Goal: Task Accomplishment & Management: Manage account settings

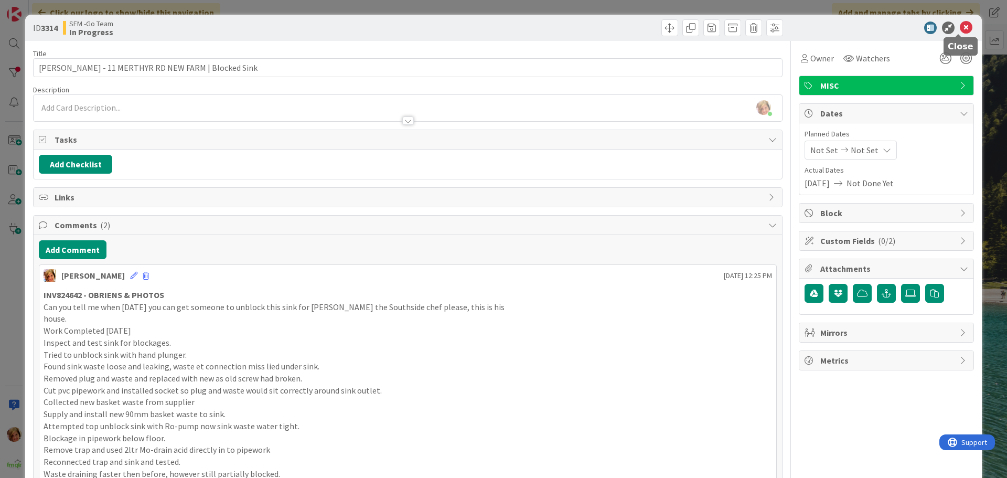
click at [960, 27] on icon at bounding box center [966, 28] width 13 height 13
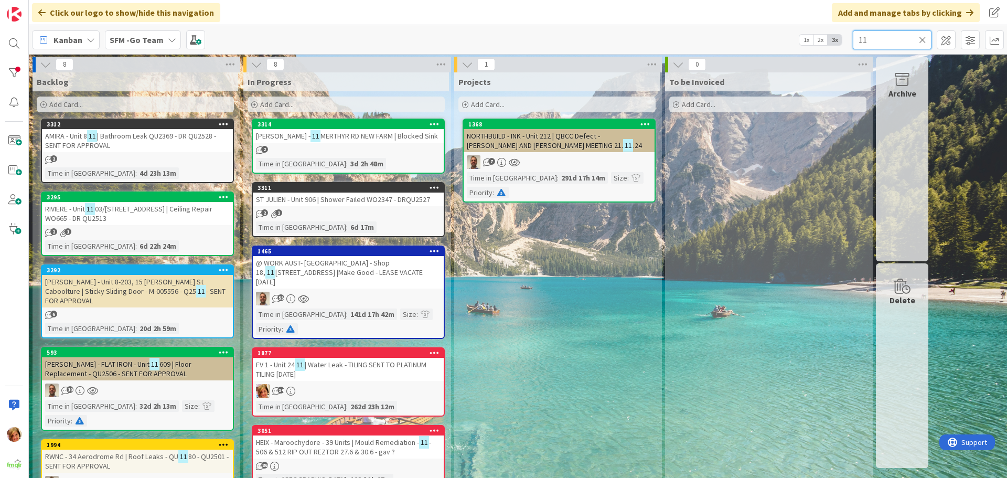
click at [886, 42] on input "11" at bounding box center [892, 39] width 79 height 19
type input "1"
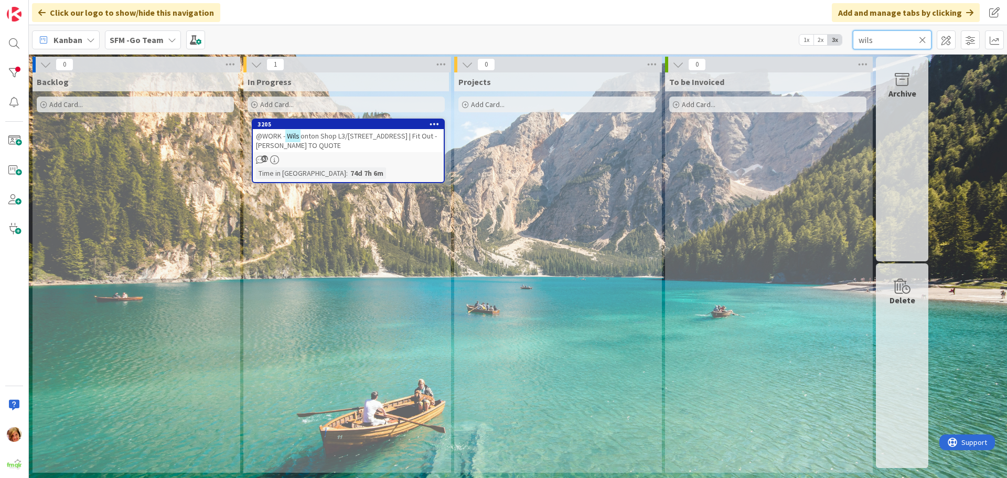
type input "wils"
click at [347, 138] on span "onton Shop L3/[STREET_ADDRESS] | Fit Out - [PERSON_NAME] TO QUOTE" at bounding box center [346, 140] width 181 height 19
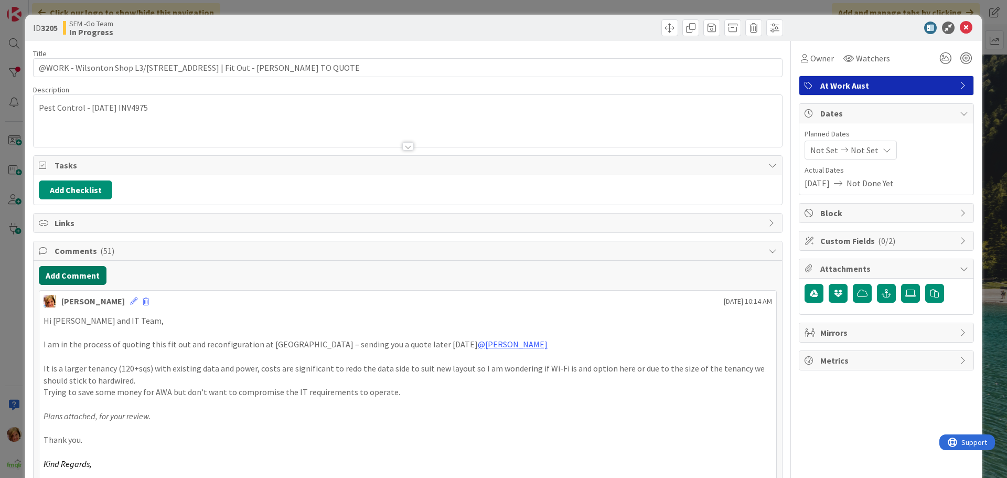
click at [74, 278] on button "Add Comment" at bounding box center [73, 275] width 68 height 19
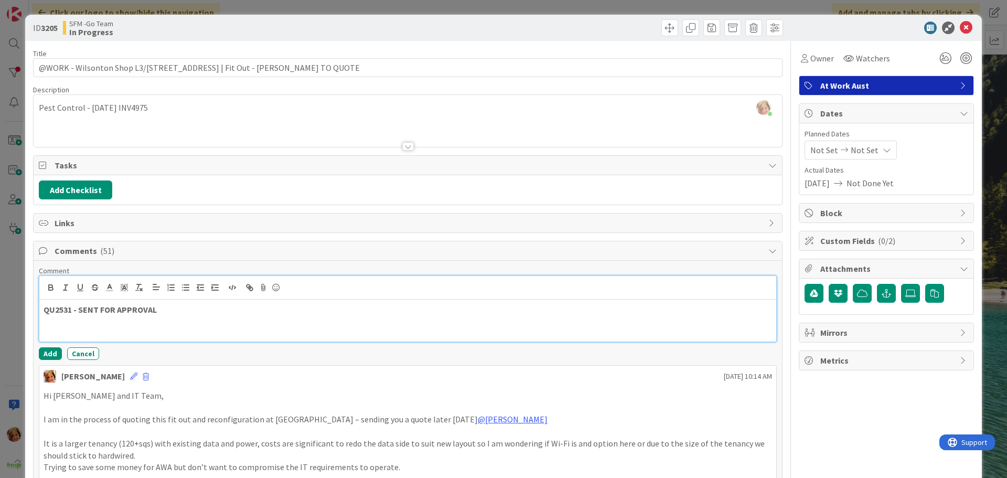
click at [212, 309] on p "QU2531 - SENT FOR APPROVAL" at bounding box center [408, 310] width 729 height 12
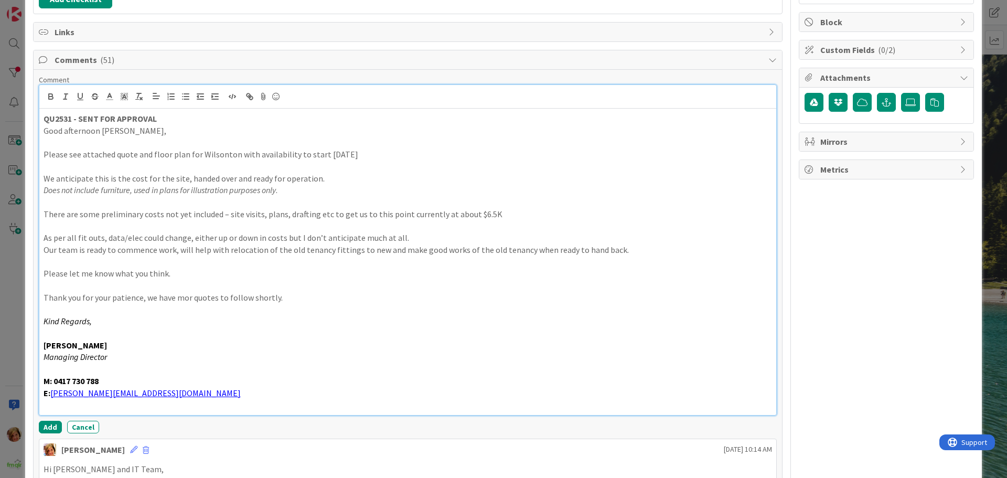
scroll to position [426, 0]
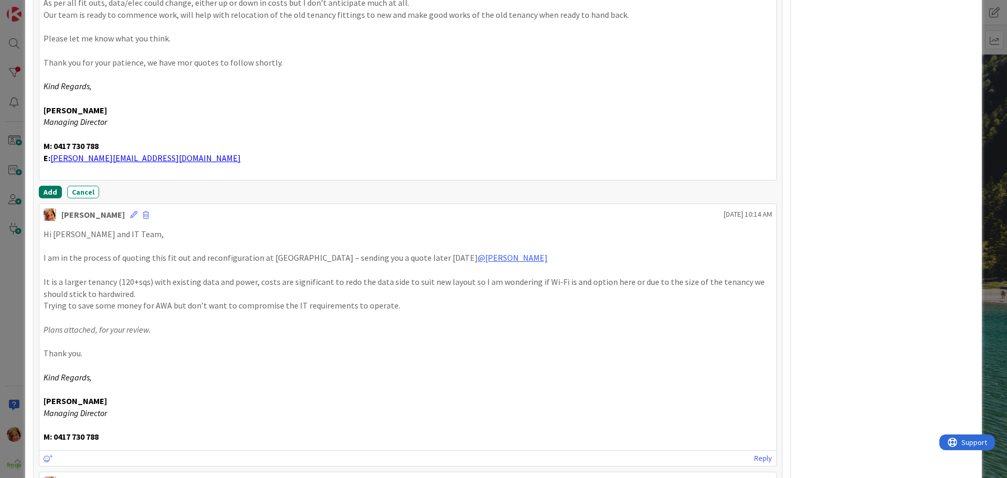
click at [51, 191] on button "Add" at bounding box center [50, 192] width 23 height 13
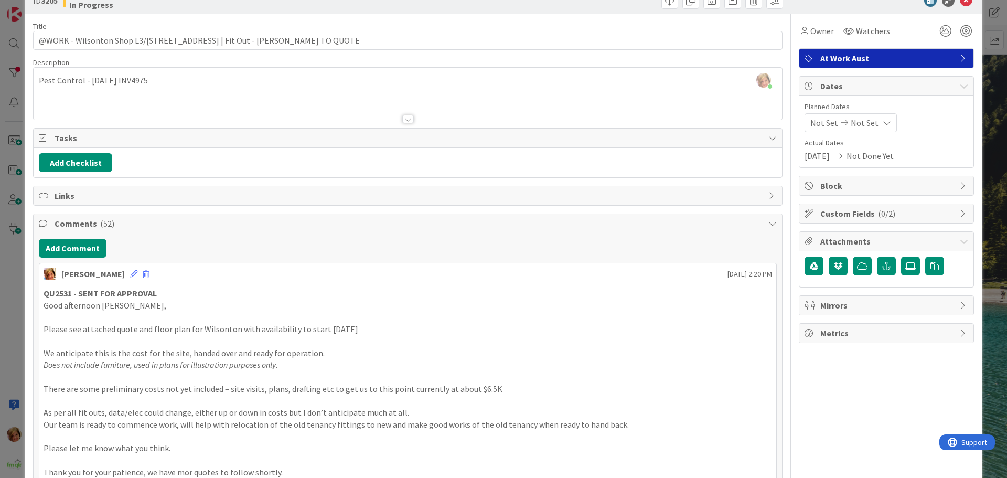
scroll to position [0, 0]
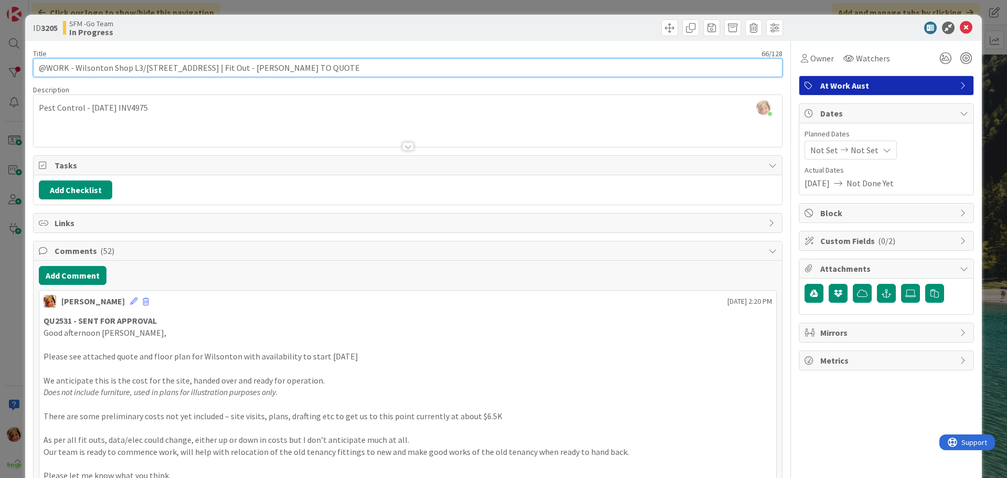
drag, startPoint x: 305, startPoint y: 62, endPoint x: 222, endPoint y: 67, distance: 83.0
click at [222, 67] on input "@WORK - Wilsonton Shop L3/[STREET_ADDRESS] | Fit Out - [PERSON_NAME] TO QUOTE" at bounding box center [408, 67] width 750 height 19
type input "@WORK - Wilsonton Shop L3/[STREET_ADDRESS] | Fit Out - QU2531 - SENT FOR APPROV…"
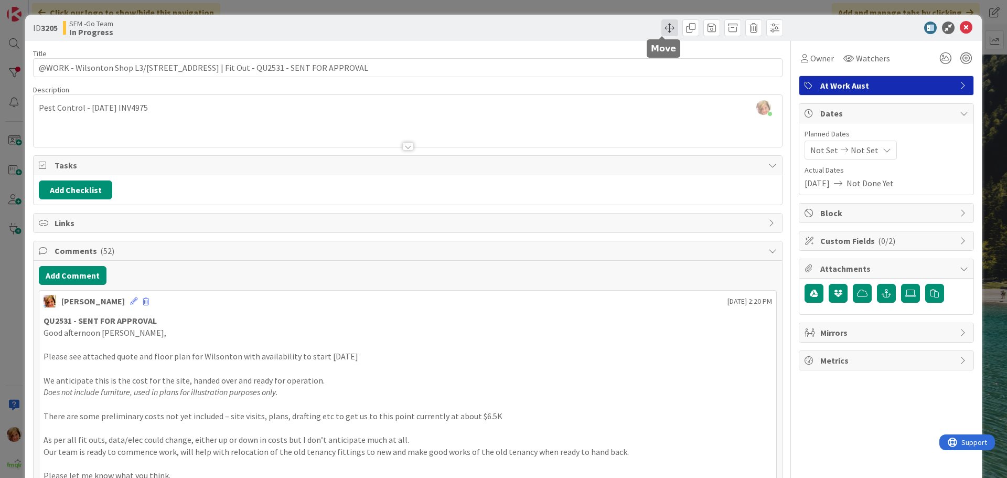
click at [662, 27] on span at bounding box center [670, 27] width 17 height 17
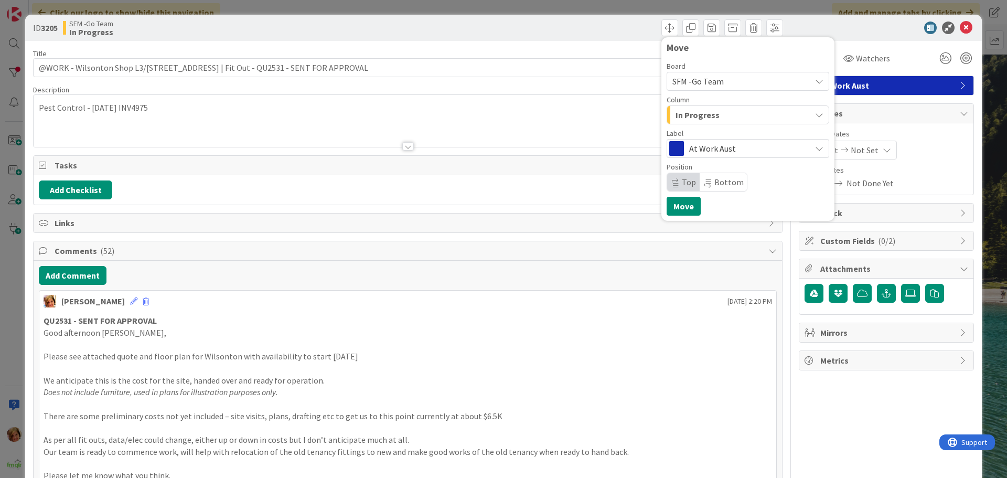
click at [700, 117] on span "In Progress" at bounding box center [698, 115] width 44 height 14
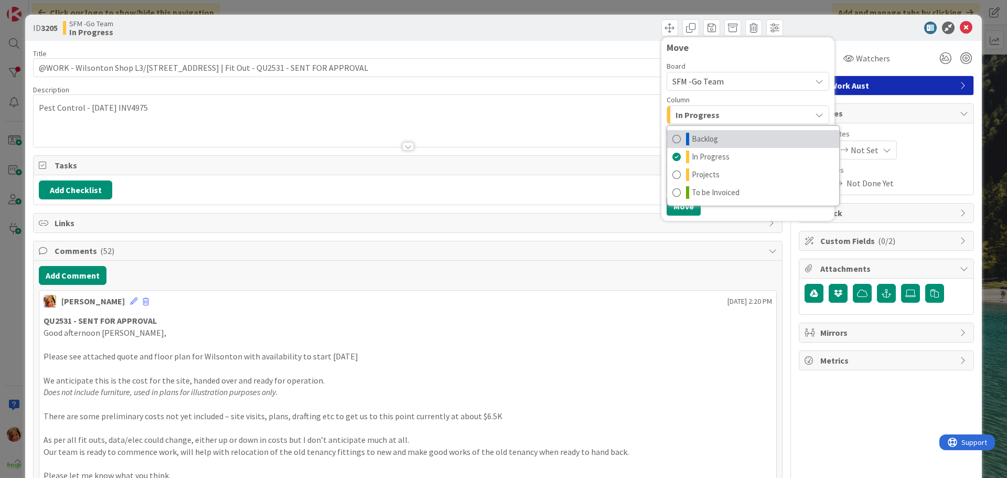
drag, startPoint x: 703, startPoint y: 143, endPoint x: 698, endPoint y: 158, distance: 16.1
click at [703, 143] on span "Backlog" at bounding box center [705, 139] width 26 height 13
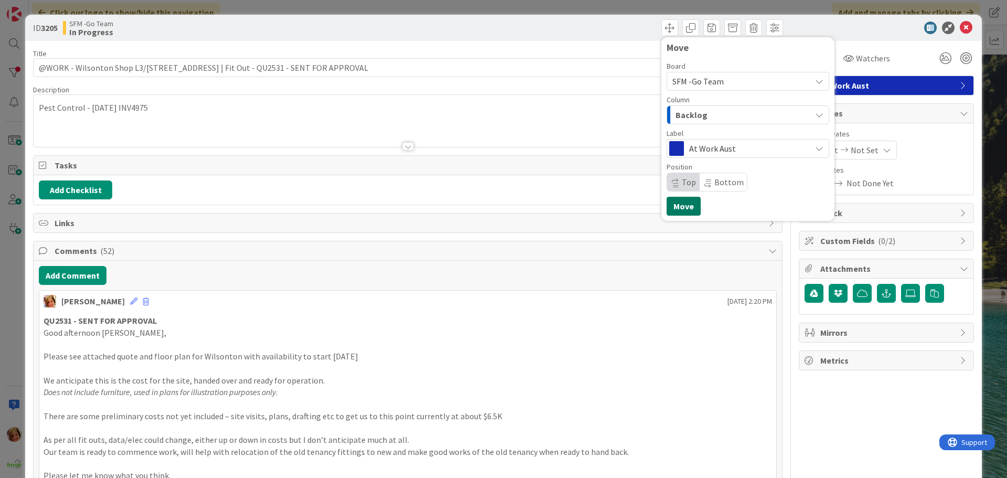
click at [679, 204] on button "Move" at bounding box center [684, 206] width 34 height 19
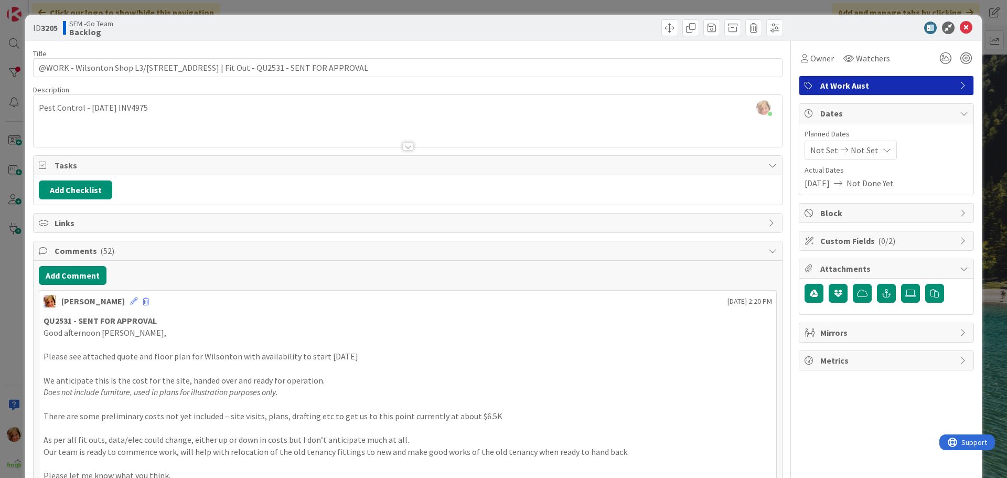
click at [621, 28] on div "Move Move" at bounding box center [597, 27] width 372 height 17
click at [960, 26] on icon at bounding box center [966, 28] width 13 height 13
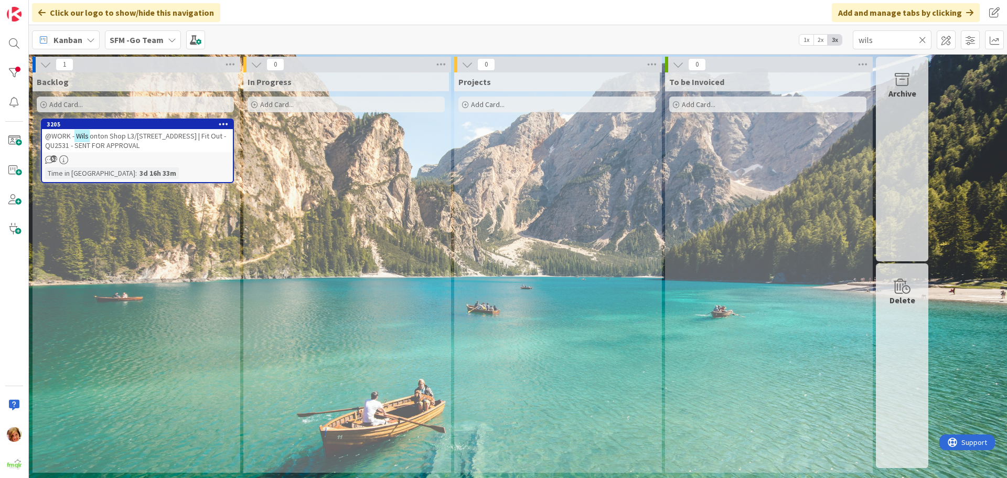
click at [922, 38] on icon at bounding box center [922, 39] width 7 height 9
click at [922, 38] on input "text" at bounding box center [892, 39] width 79 height 19
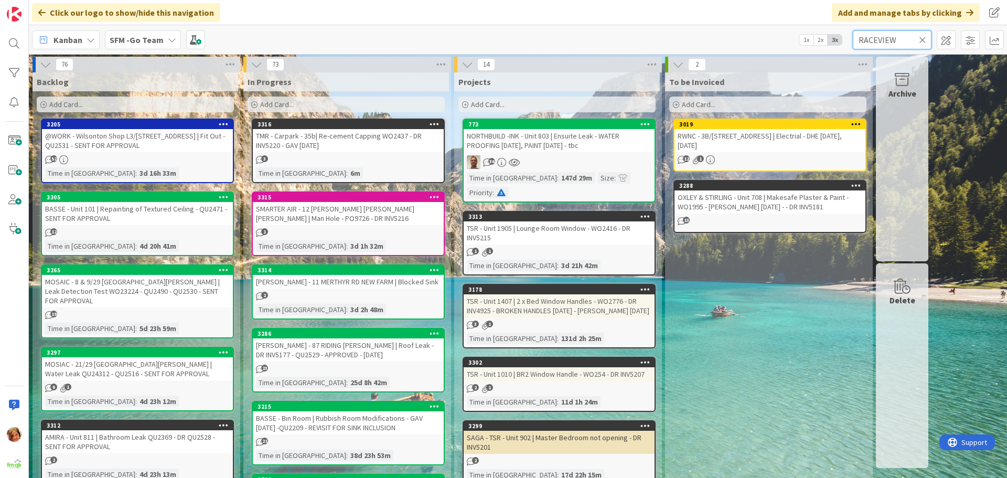
type input "RACEVIEW"
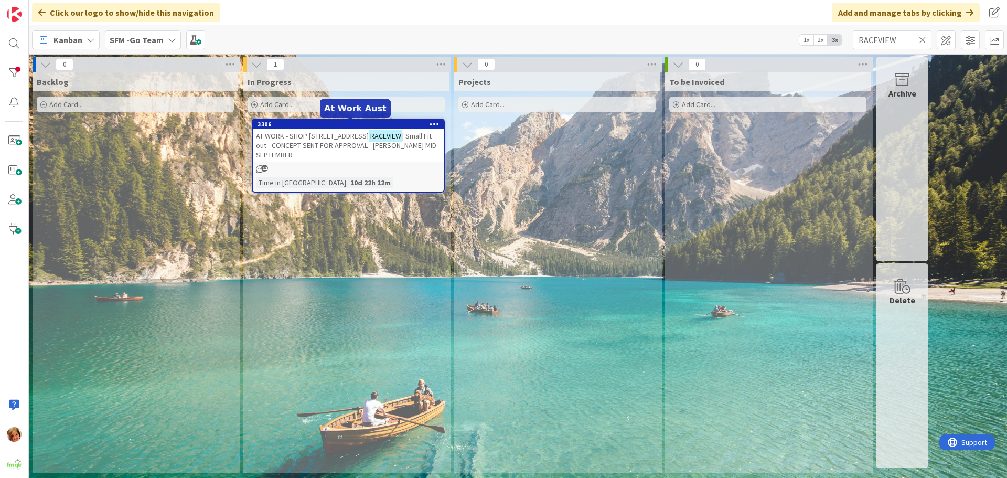
click at [328, 127] on div "3306" at bounding box center [351, 124] width 186 height 7
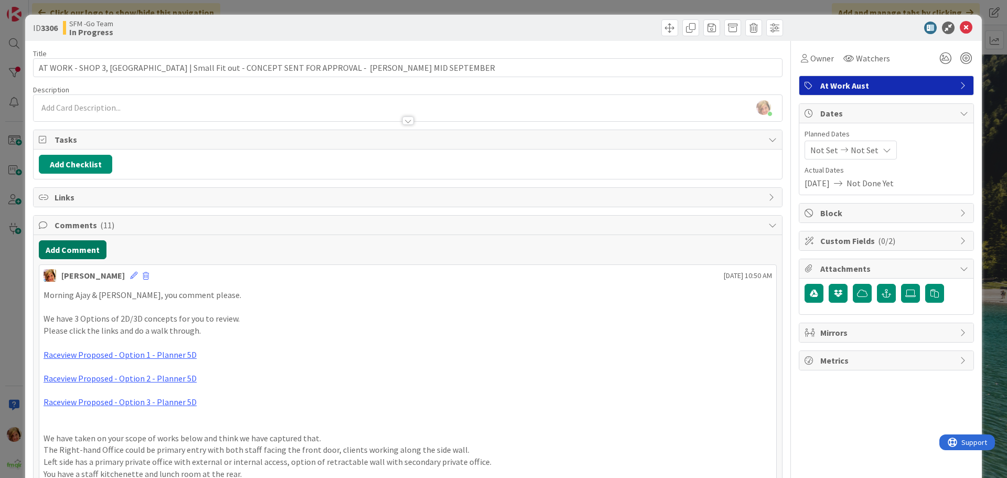
click at [80, 249] on button "Add Comment" at bounding box center [73, 249] width 68 height 19
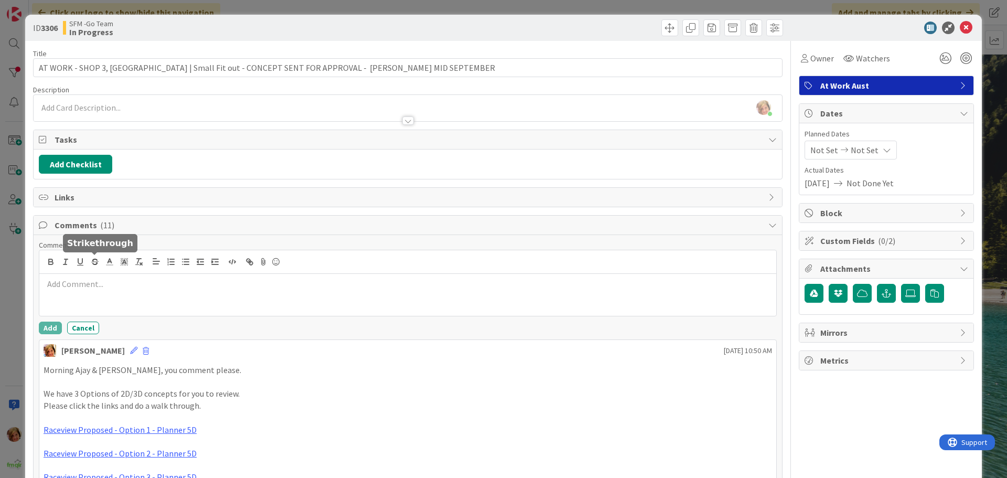
click at [105, 287] on p at bounding box center [408, 284] width 729 height 12
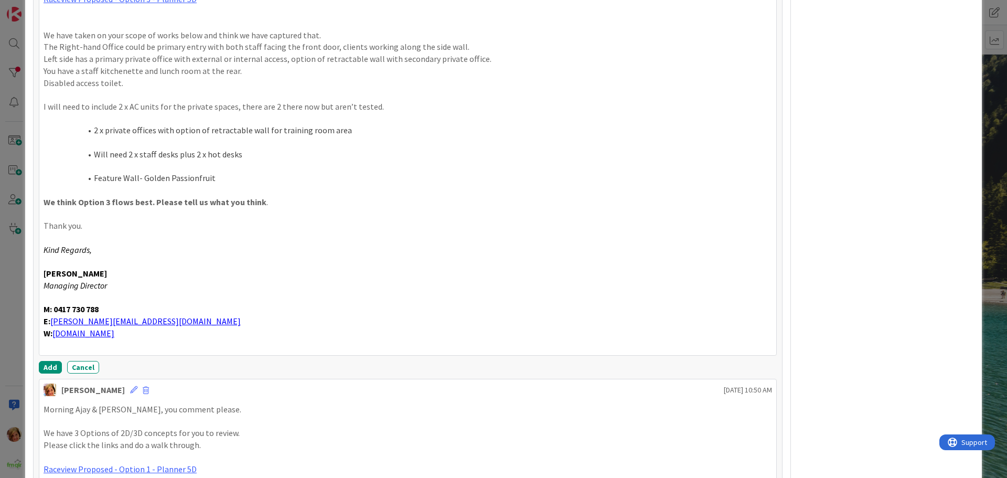
scroll to position [421, 0]
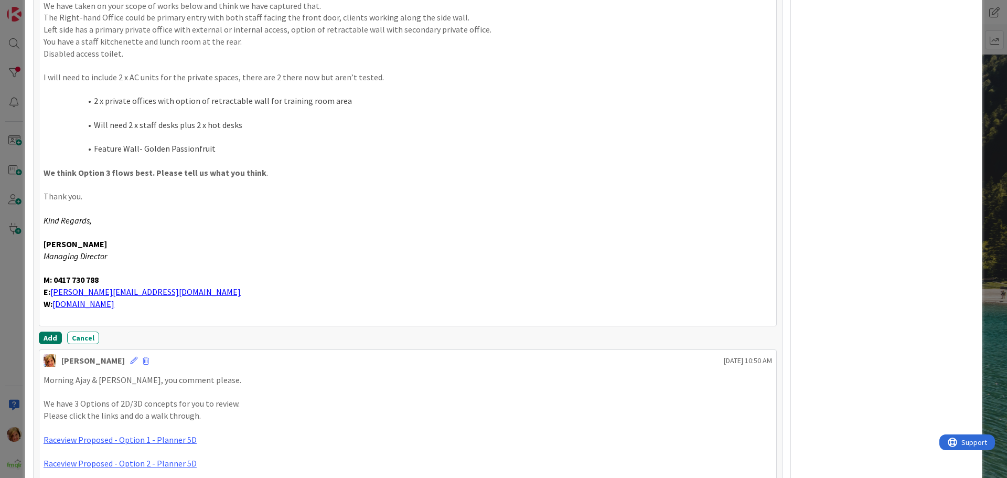
click at [46, 335] on button "Add" at bounding box center [50, 338] width 23 height 13
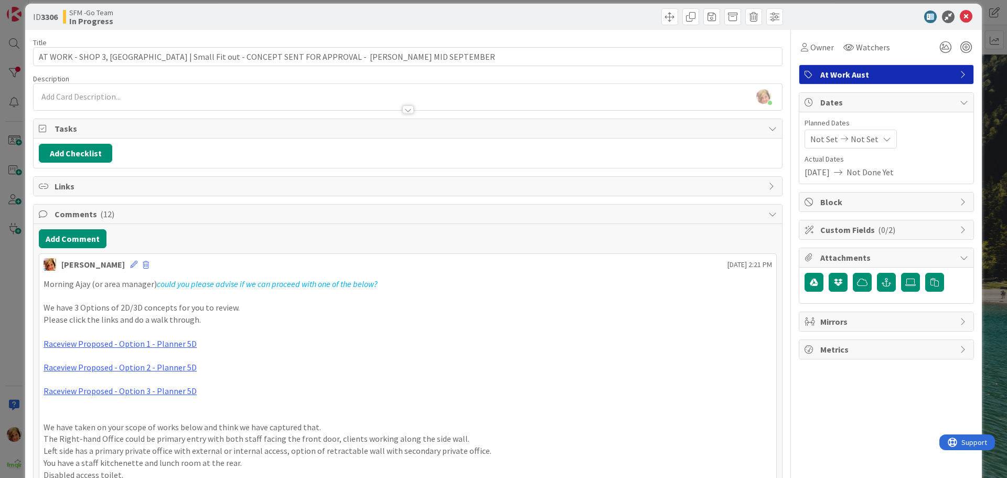
scroll to position [0, 0]
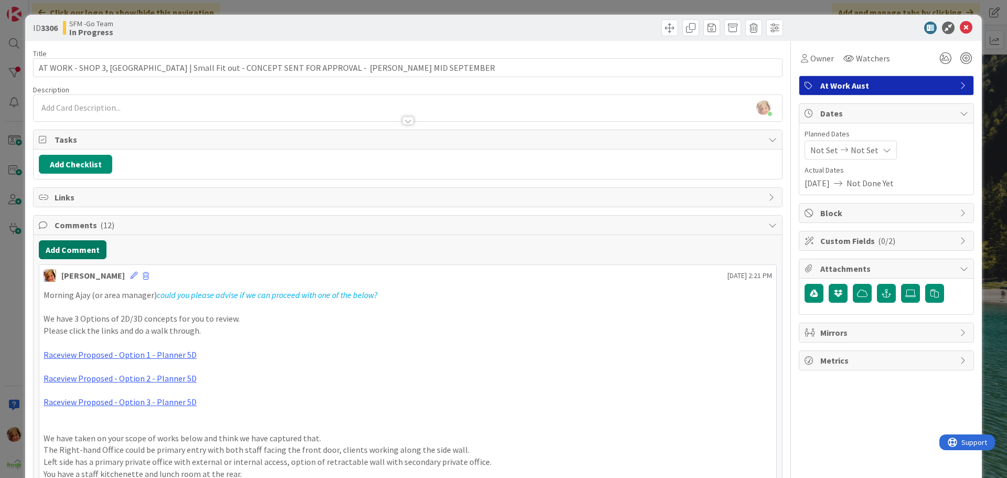
click at [79, 246] on button "Add Comment" at bounding box center [73, 249] width 68 height 19
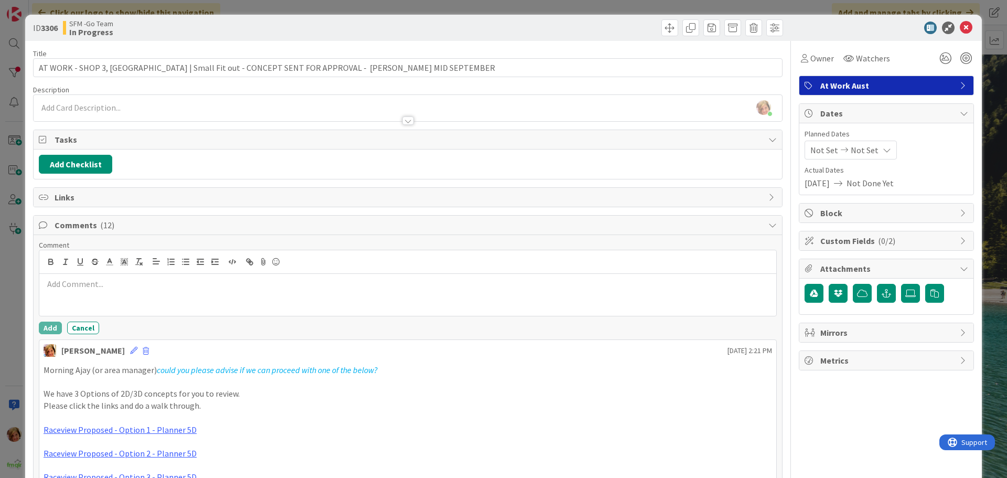
click at [89, 275] on div at bounding box center [407, 295] width 737 height 42
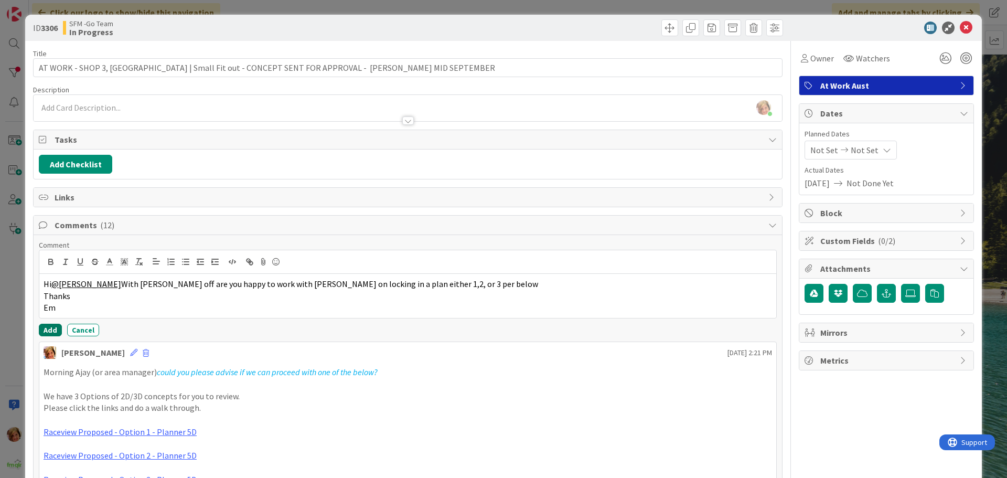
click at [45, 328] on button "Add" at bounding box center [50, 330] width 23 height 13
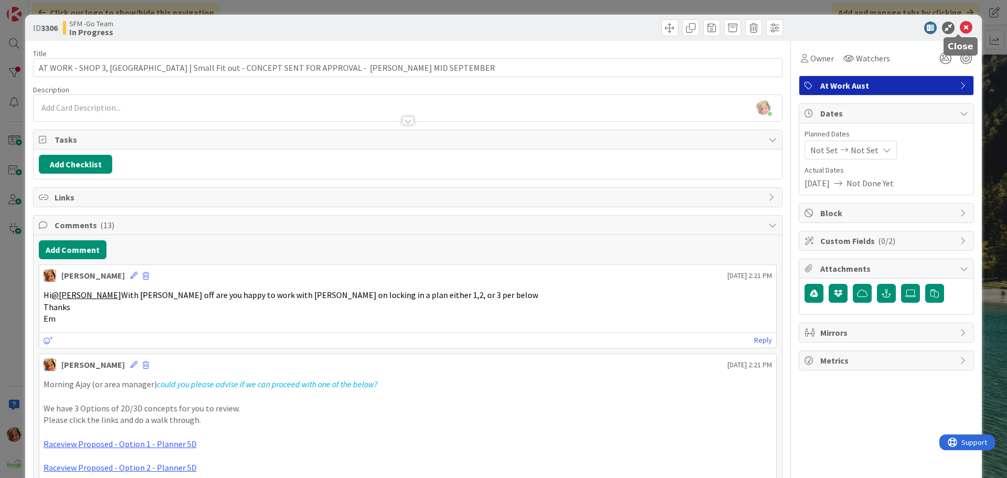
drag, startPoint x: 957, startPoint y: 28, endPoint x: 898, endPoint y: 36, distance: 60.3
click at [960, 28] on icon at bounding box center [966, 28] width 13 height 13
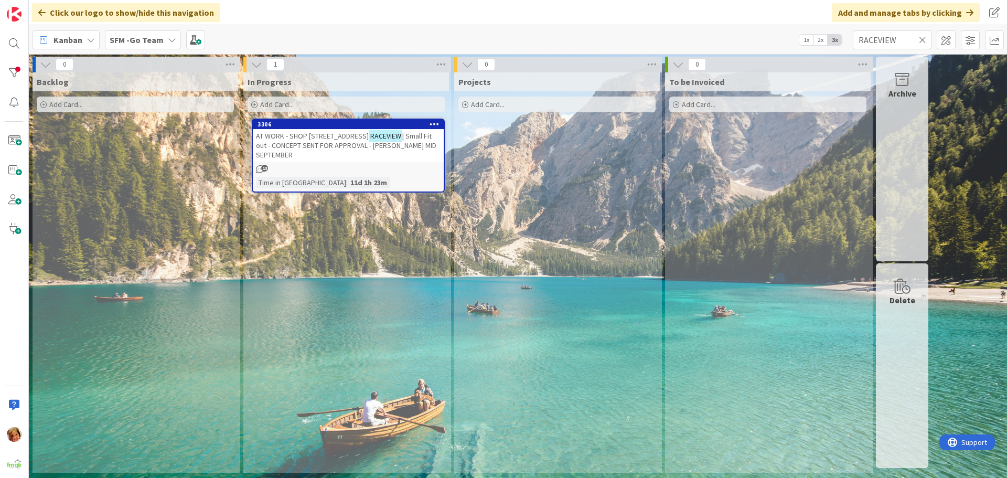
click at [924, 39] on icon at bounding box center [922, 39] width 7 height 9
click at [924, 39] on input "text" at bounding box center [892, 39] width 79 height 19
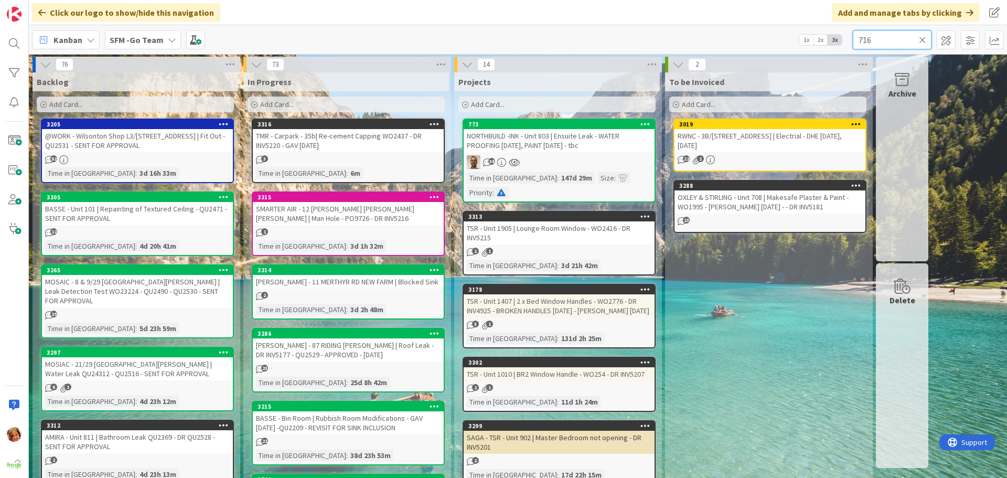
type input "716"
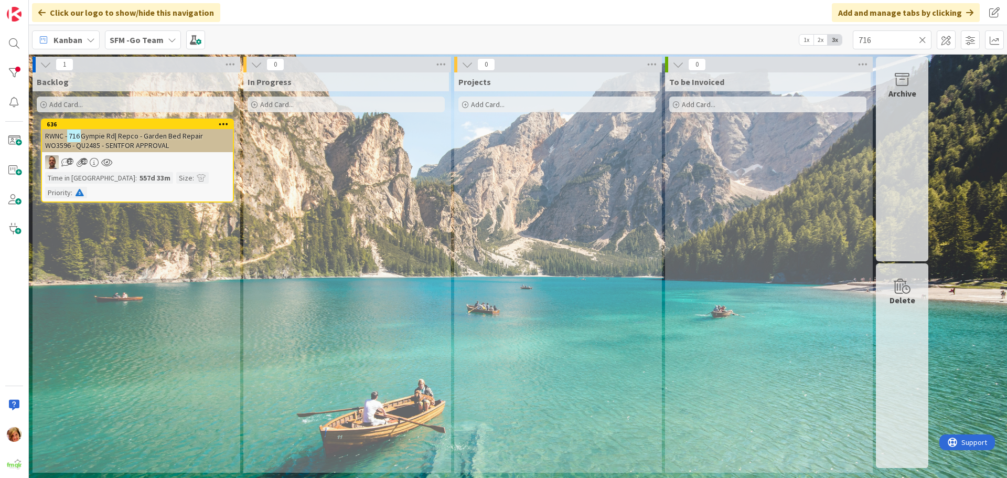
click at [137, 145] on span "Gympie Rd| Repco - Garden Bed Repair WO3596 - QU2485 - SENTFOR APPROVAL" at bounding box center [124, 140] width 158 height 19
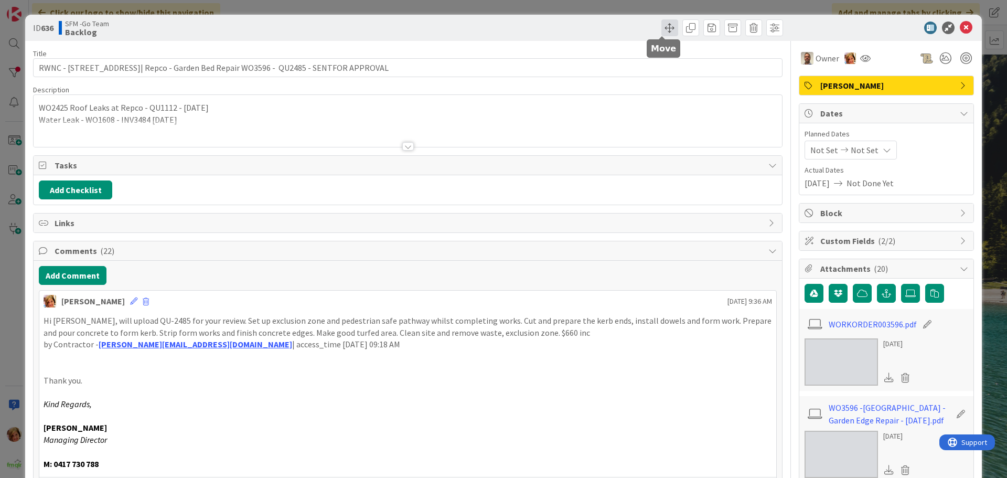
click at [662, 26] on span at bounding box center [670, 27] width 17 height 17
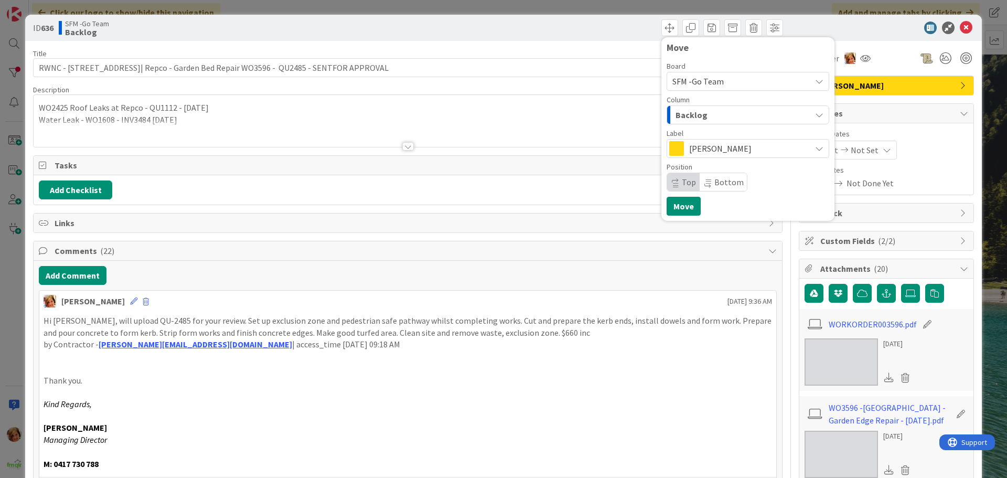
click at [719, 114] on div "Backlog" at bounding box center [742, 114] width 138 height 17
click at [713, 148] on link "In Progress" at bounding box center [753, 157] width 172 height 18
click at [682, 202] on button "Move" at bounding box center [684, 206] width 34 height 19
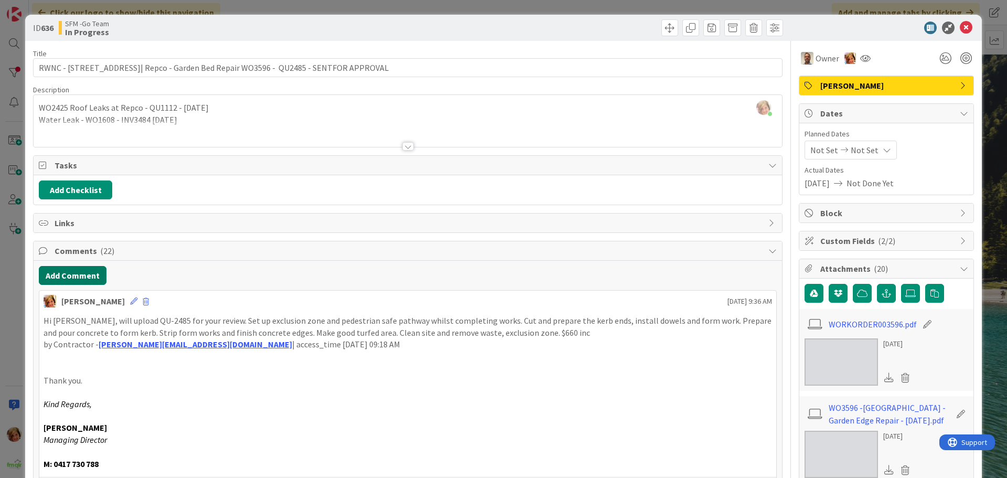
click at [81, 280] on button "Add Comment" at bounding box center [73, 275] width 68 height 19
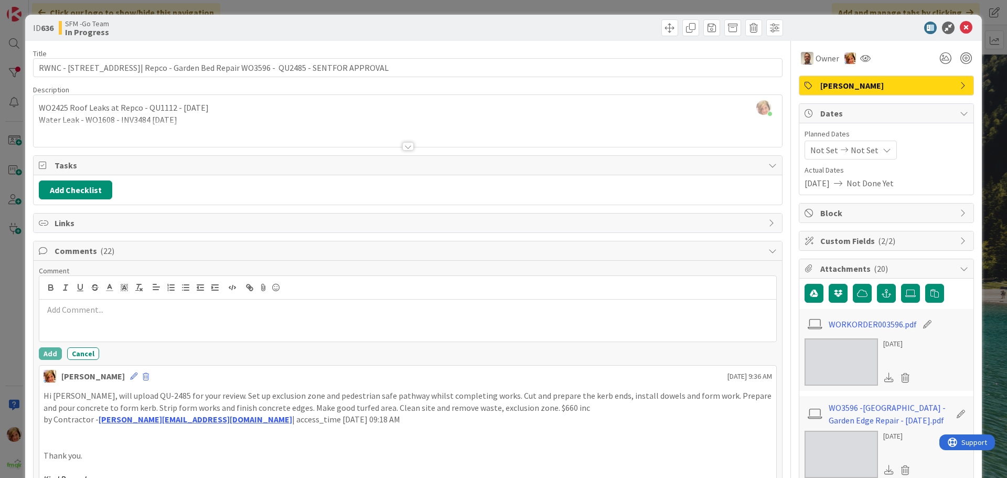
click at [97, 321] on div at bounding box center [407, 321] width 737 height 42
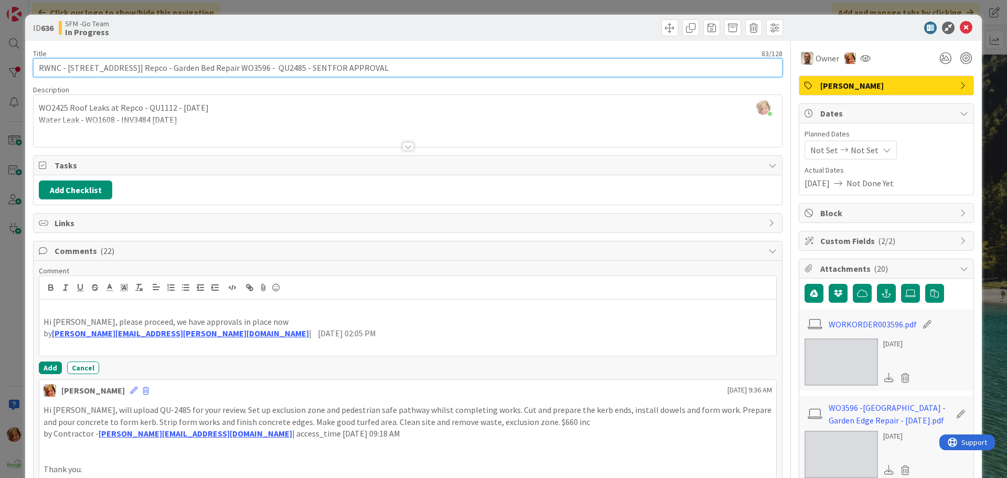
drag, startPoint x: 373, startPoint y: 65, endPoint x: 288, endPoint y: 69, distance: 85.1
click at [288, 69] on input "RWNC - [STREET_ADDRESS]| Repco - Garden Bed Repair WO3596 - QU2485 - SENTFOR AP…" at bounding box center [408, 67] width 750 height 19
type input "RWNC - [STREET_ADDRESS]| Repco - Garden Bed Repair WO3596 - QU2485 - APPROVED"
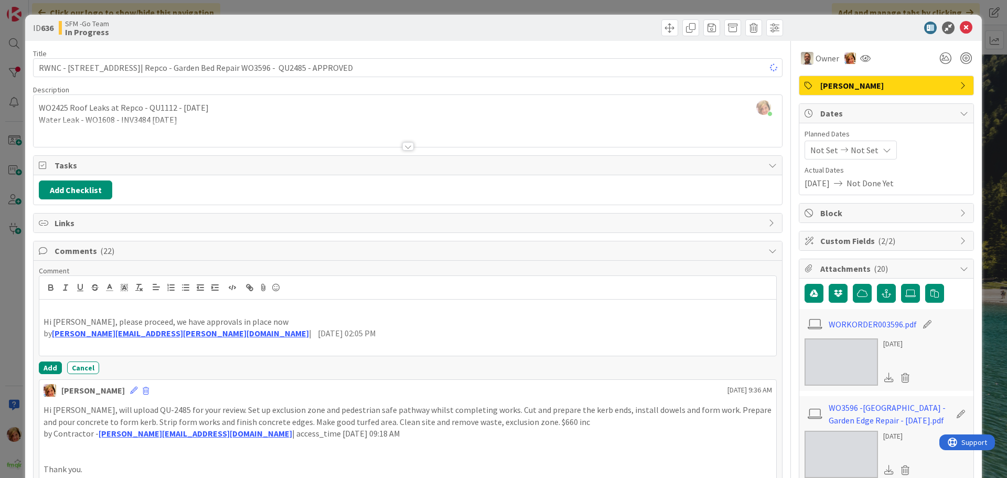
click at [406, 27] on div "ID 636 SFM -Go Team In Progress Move Move" at bounding box center [408, 27] width 750 height 17
click at [960, 31] on icon at bounding box center [966, 28] width 13 height 13
